Goal: Task Accomplishment & Management: Manage account settings

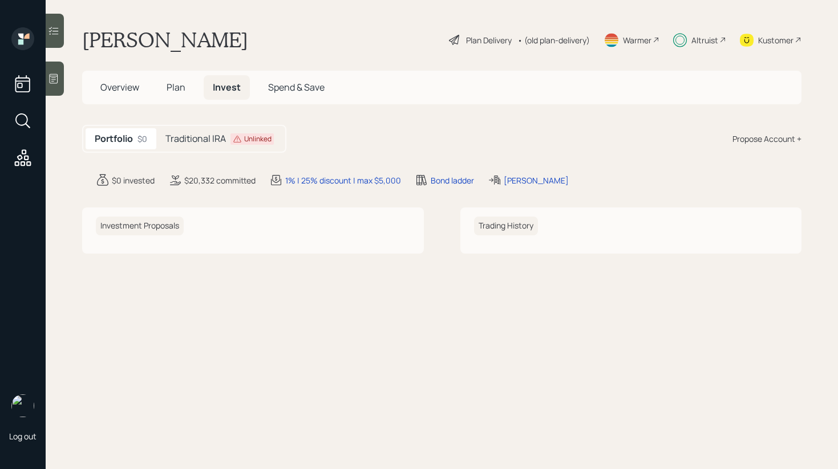
click at [245, 143] on div "Unlinked" at bounding box center [257, 139] width 27 height 10
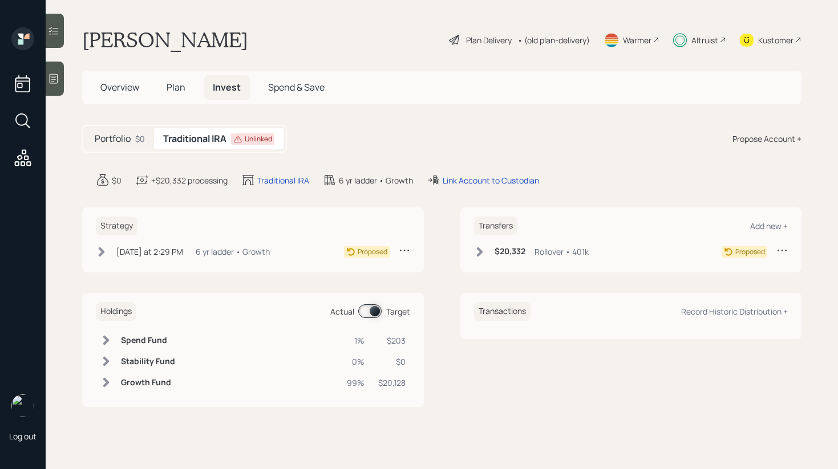
click at [172, 84] on span "Plan" at bounding box center [176, 87] width 19 height 13
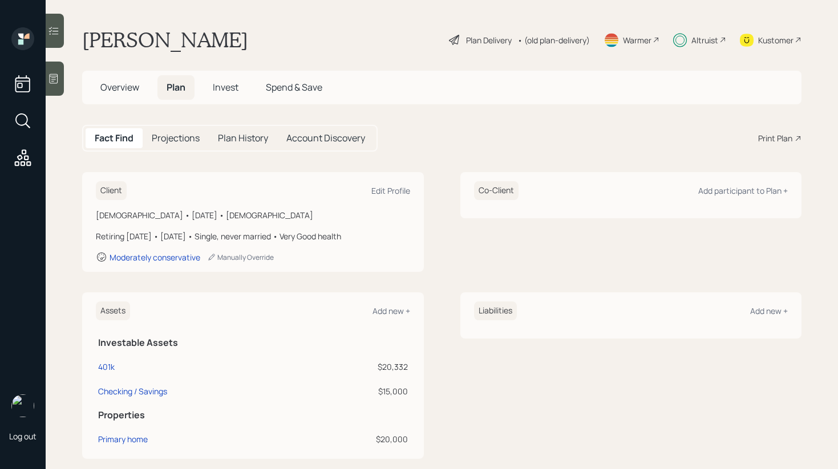
click at [131, 101] on div "Overview Plan Invest Spend & Save" at bounding box center [441, 88] width 719 height 34
click at [128, 93] on span "Overview" at bounding box center [119, 87] width 39 height 13
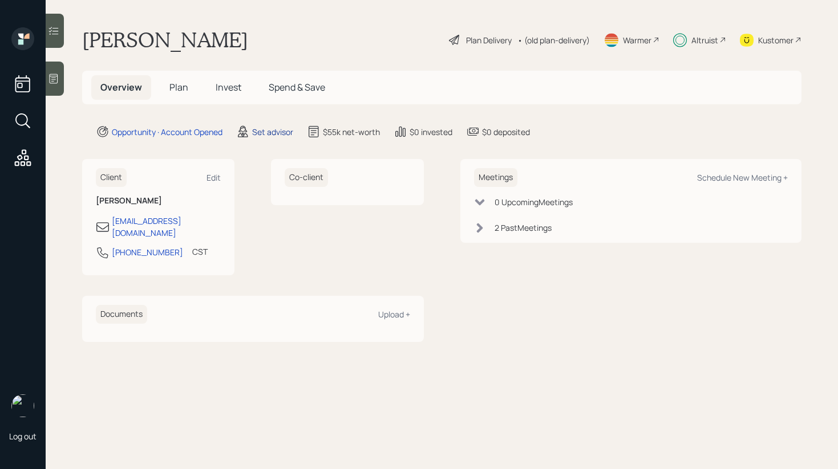
click at [264, 132] on div "Set advisor" at bounding box center [272, 132] width 41 height 12
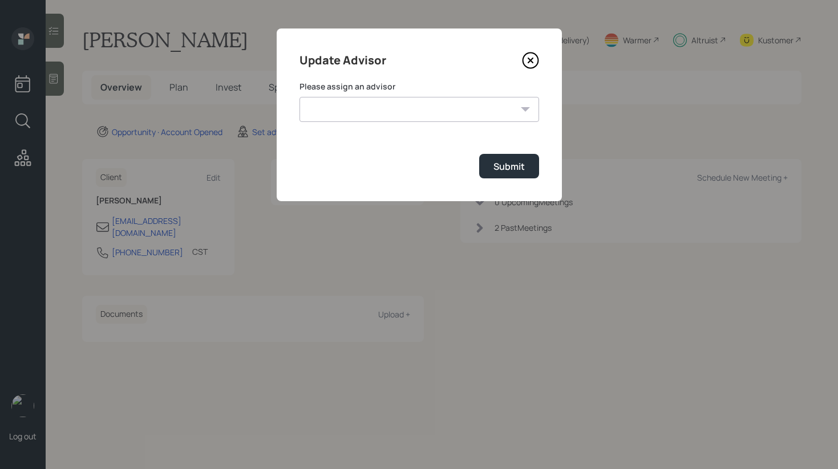
click at [415, 116] on select "[PERSON_NAME] [PERSON_NAME] End [PERSON_NAME] [PERSON_NAME] [PERSON_NAME] [PERS…" at bounding box center [419, 109] width 240 height 25
click at [527, 64] on icon at bounding box center [530, 60] width 17 height 17
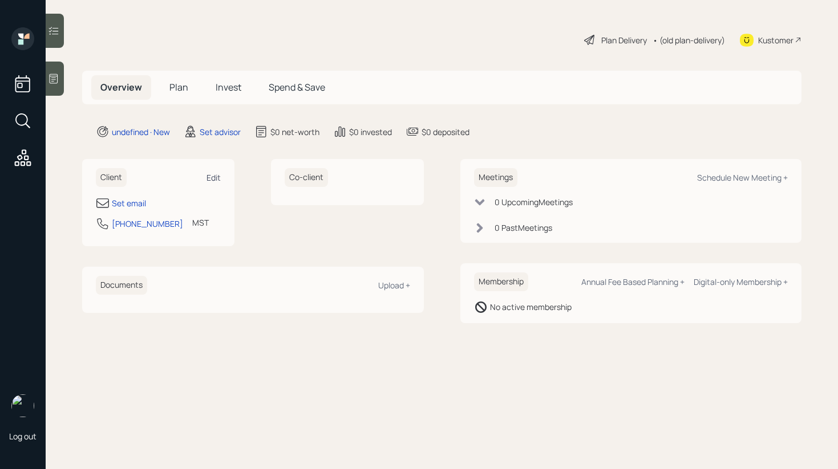
click at [217, 176] on div "Edit" at bounding box center [214, 177] width 14 height 11
select select "America/[GEOGRAPHIC_DATA]"
